Goal: Task Accomplishment & Management: Use online tool/utility

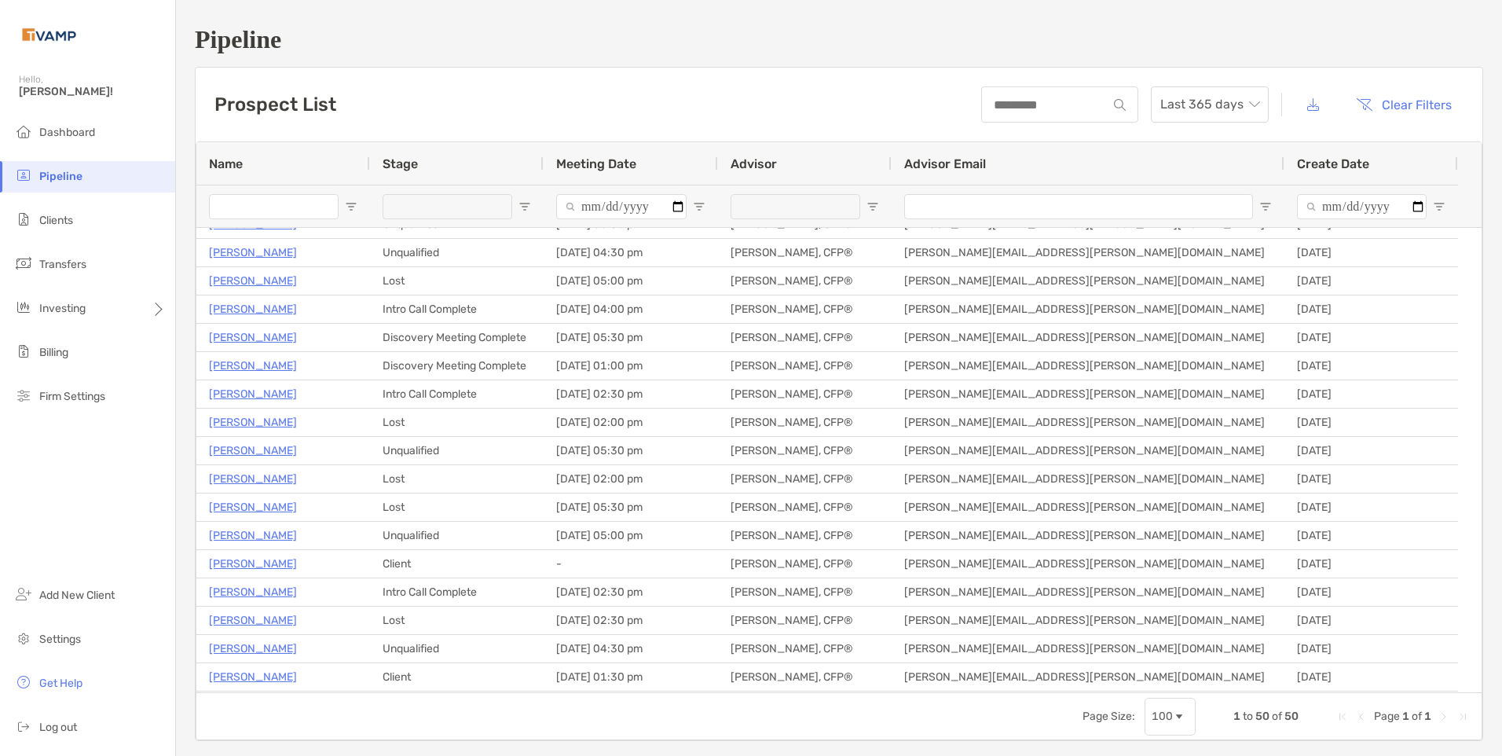
scroll to position [7, 0]
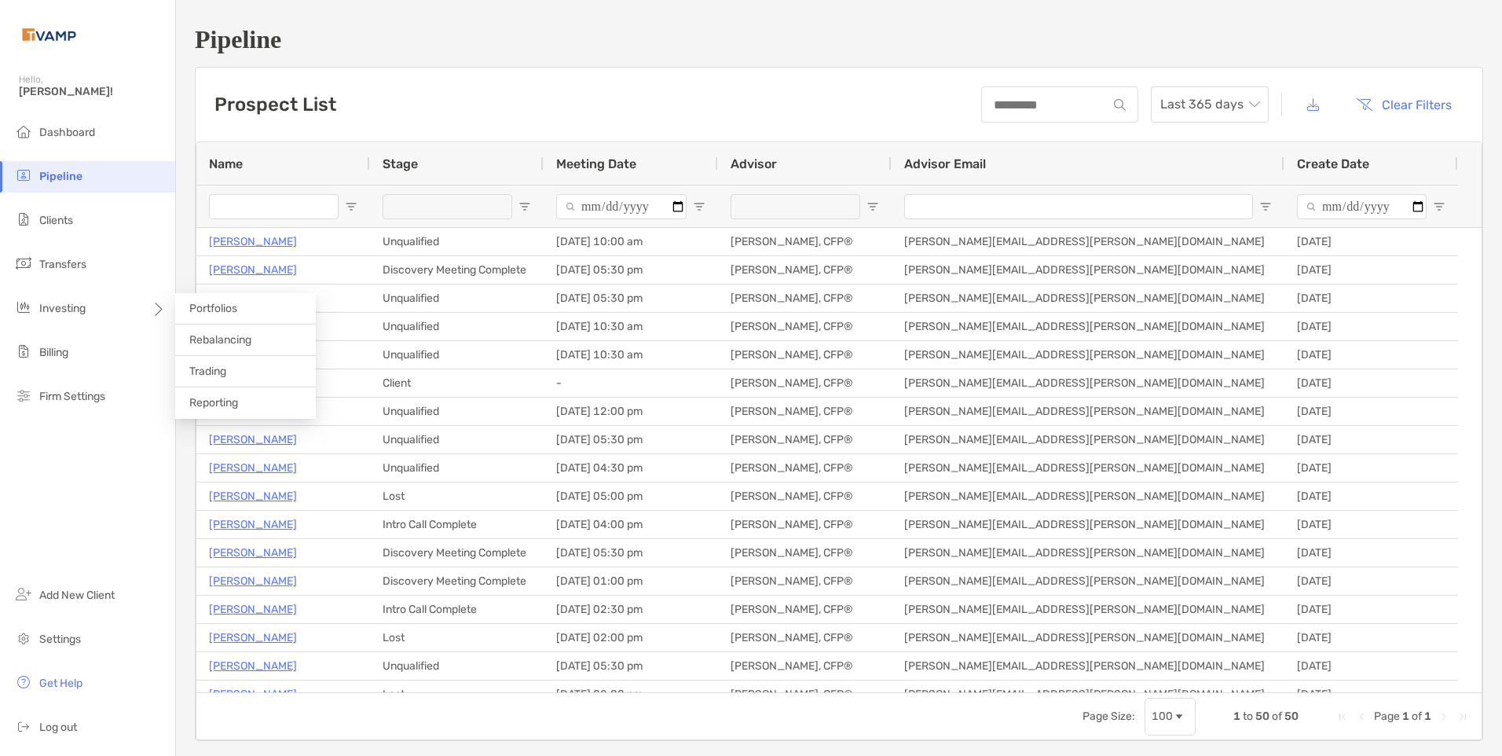
click at [197, 335] on span "Rebalancing" at bounding box center [220, 339] width 62 height 13
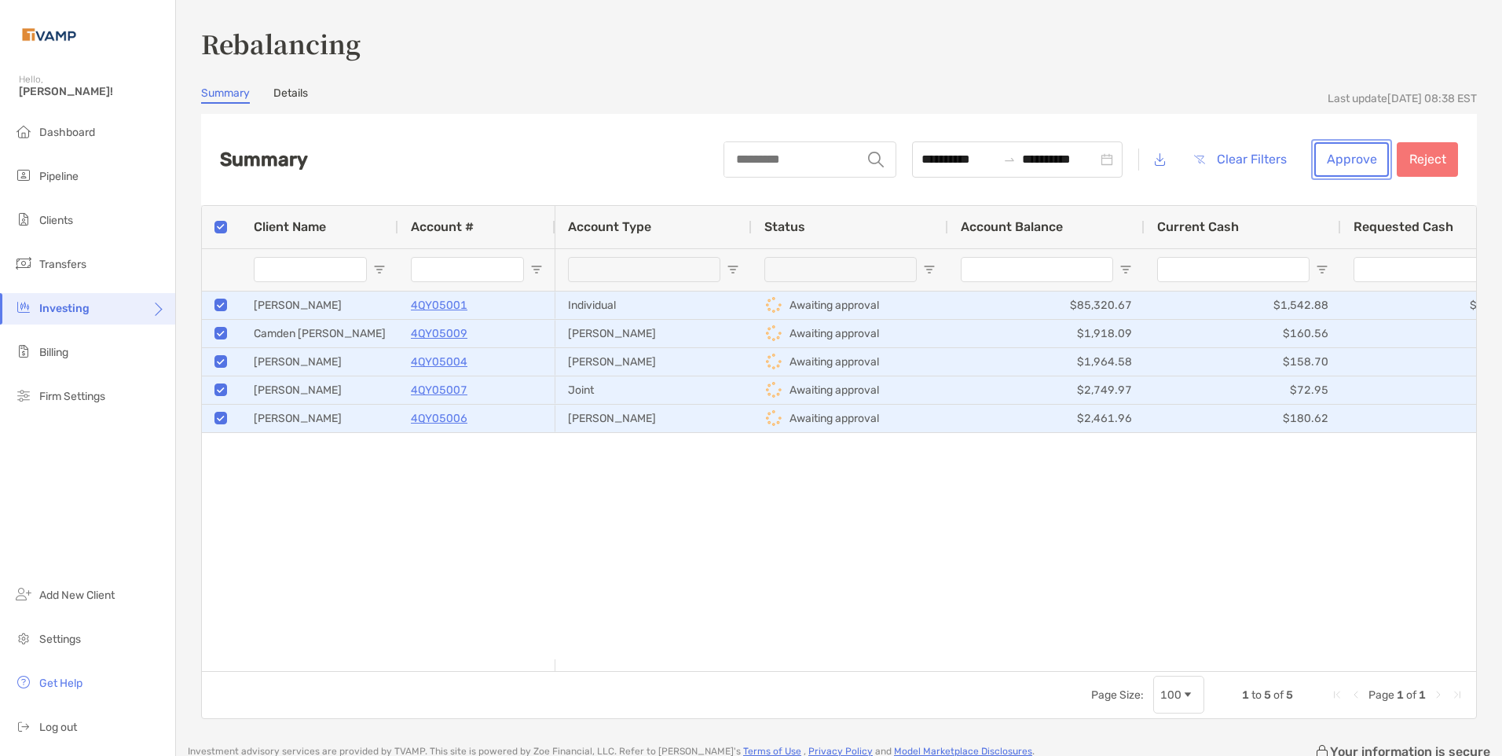
click at [1354, 161] on button "Approve" at bounding box center [1351, 159] width 75 height 35
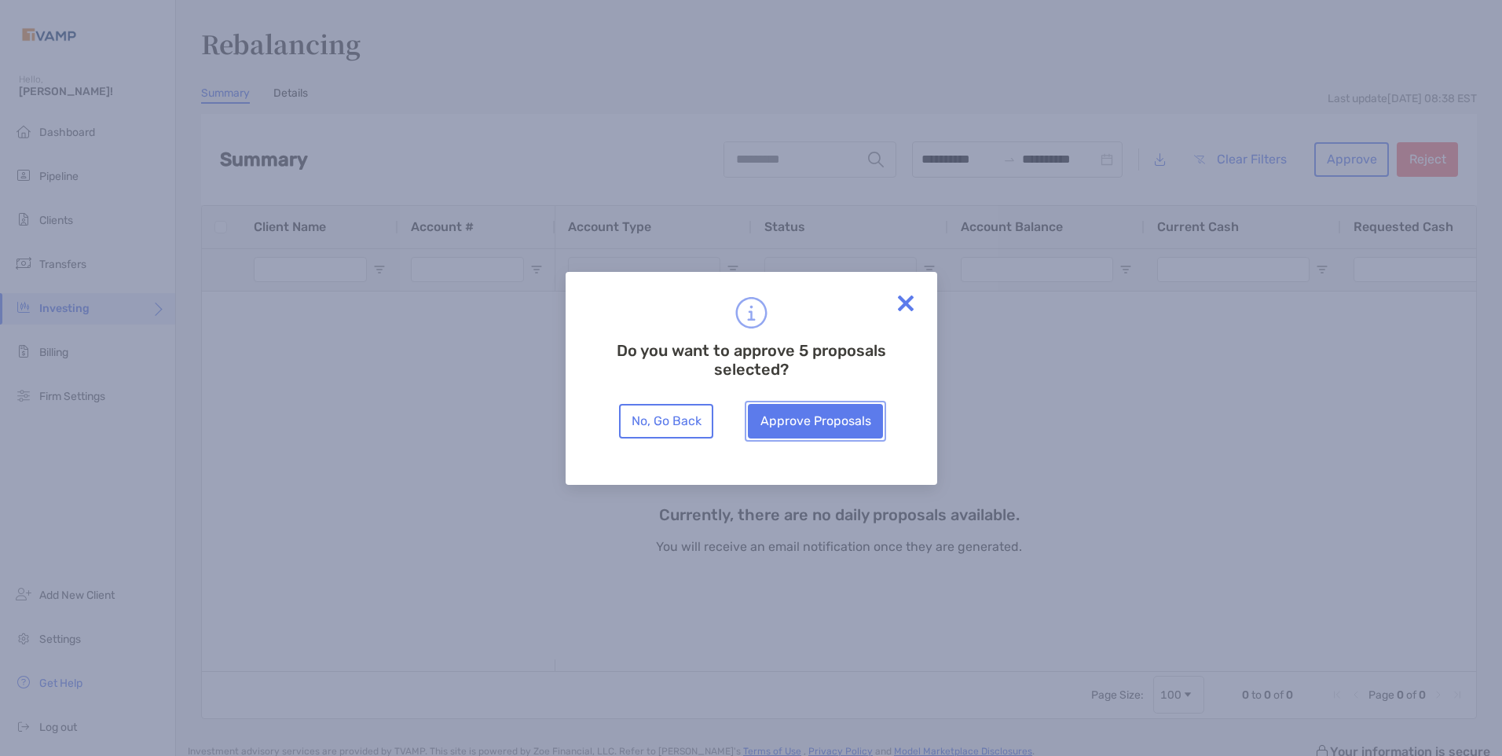
click at [841, 421] on button "Approve Proposals" at bounding box center [815, 421] width 135 height 35
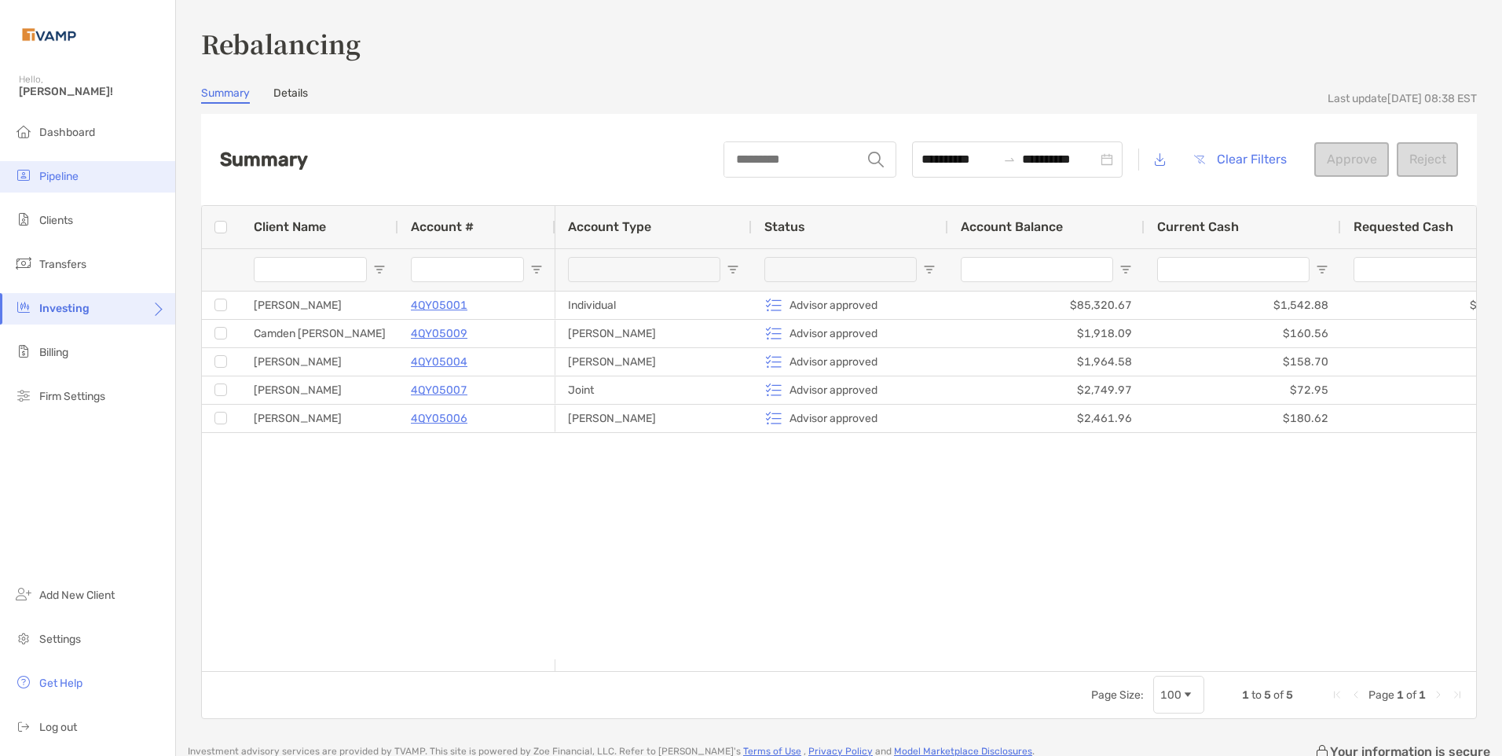
click at [59, 173] on span "Pipeline" at bounding box center [58, 176] width 39 height 13
